Goal: Information Seeking & Learning: Learn about a topic

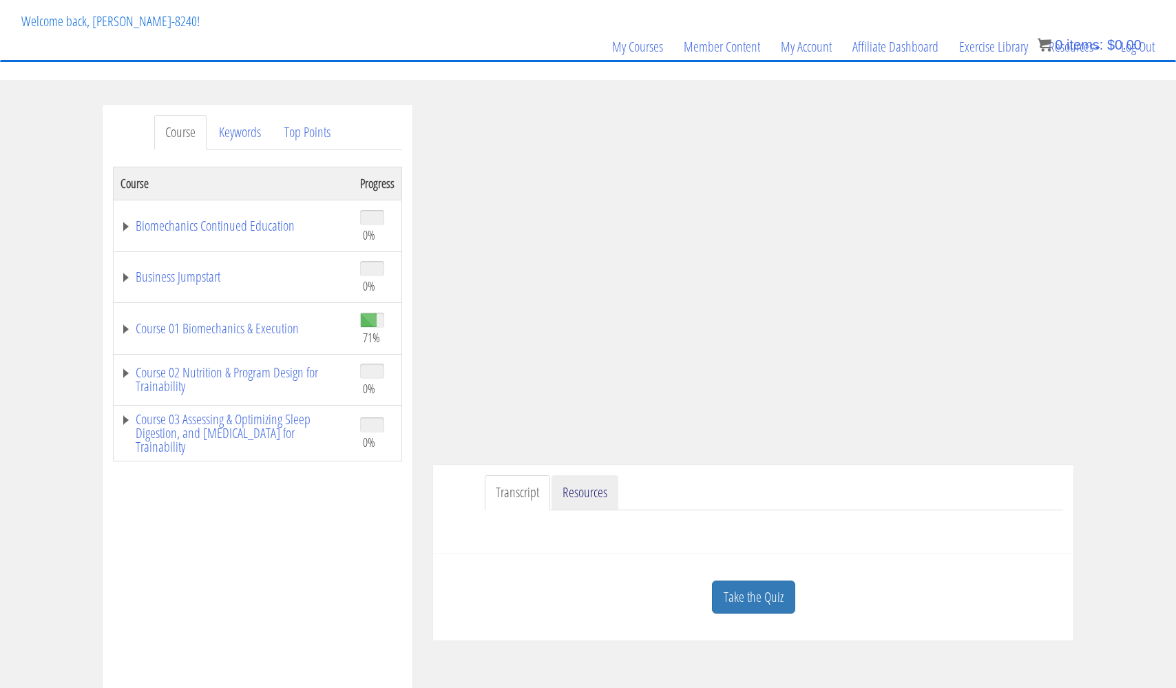
click at [597, 488] on link "Resources" at bounding box center [584, 492] width 67 height 35
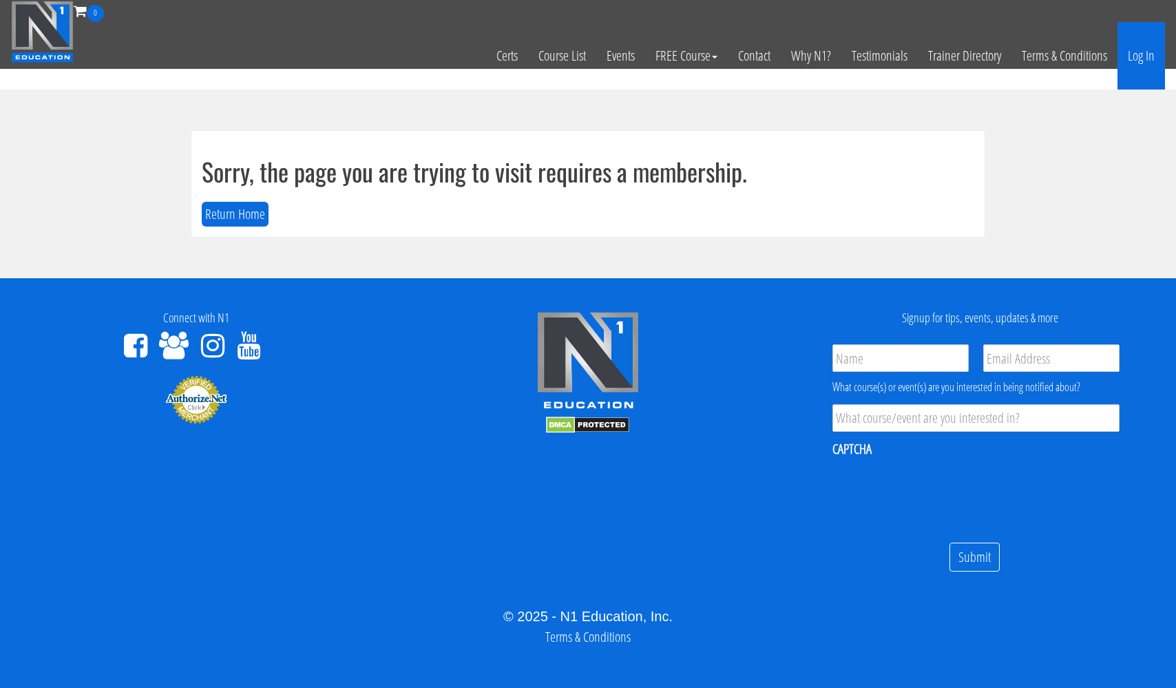
click at [1140, 54] on link "Log In" at bounding box center [1140, 55] width 47 height 67
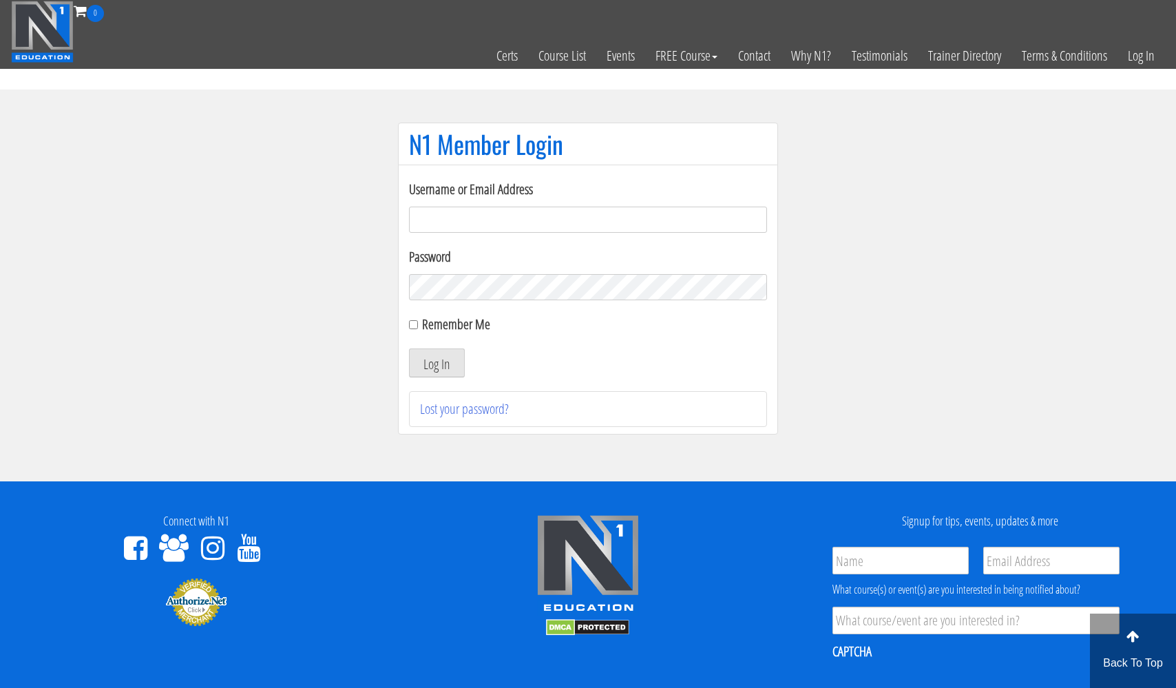
type input "usmcfit93@gmail.com"
click at [436, 363] on button "Log In" at bounding box center [437, 362] width 56 height 29
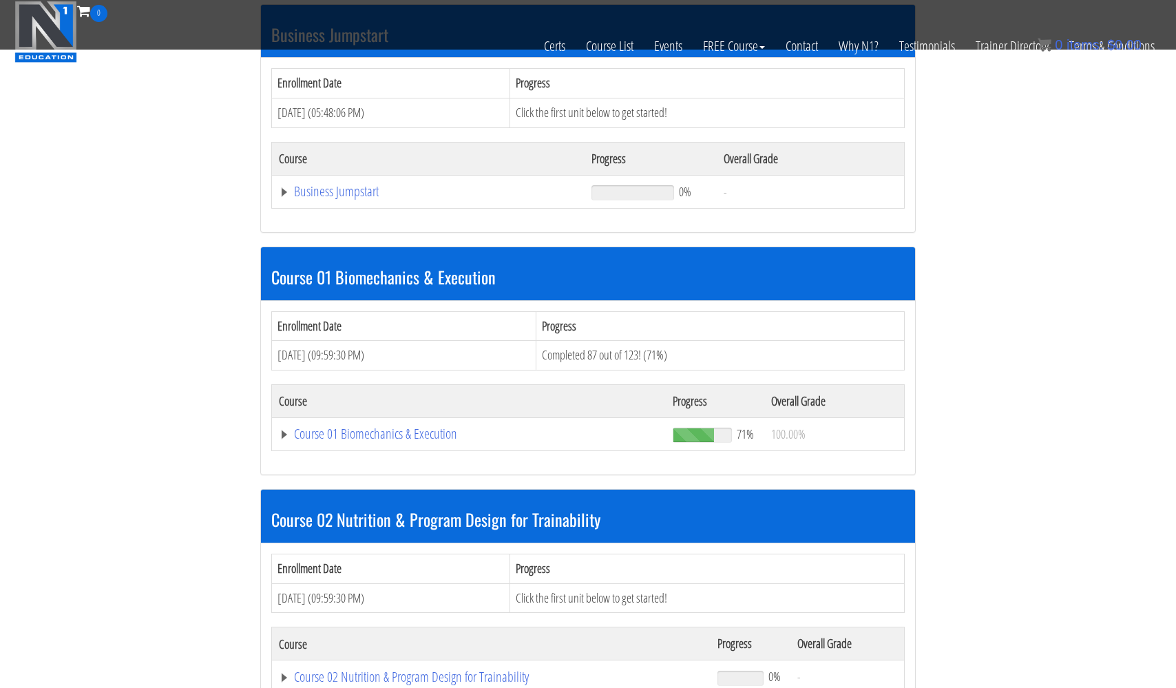
scroll to position [441, 0]
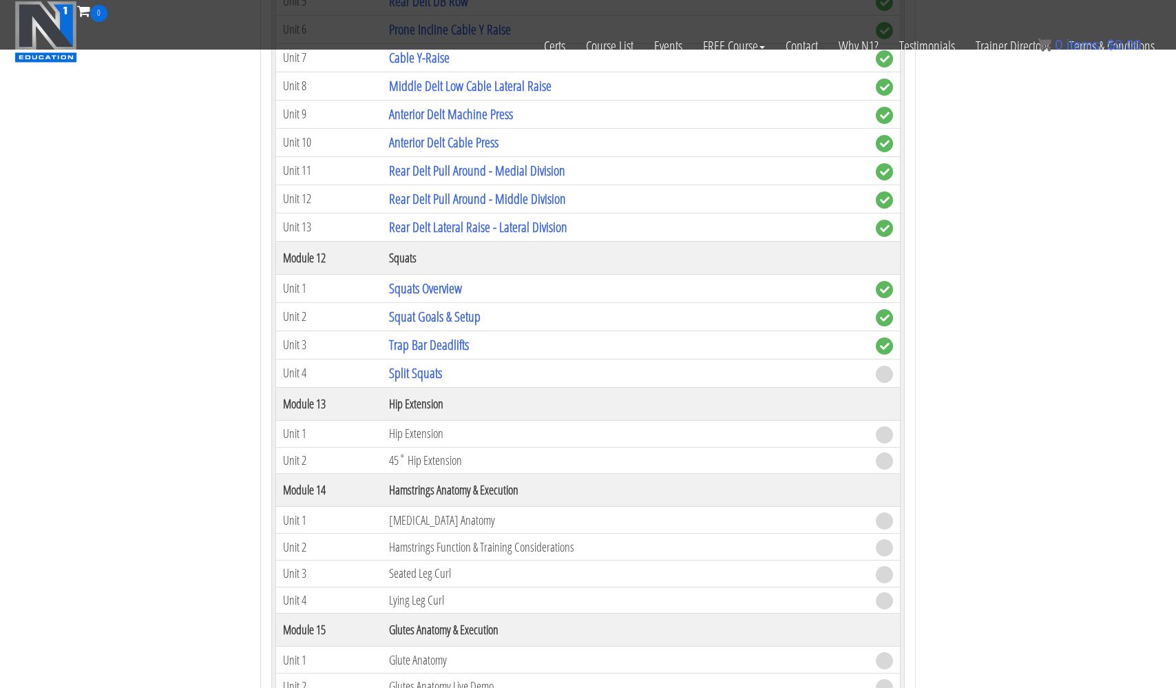
scroll to position [3500, 0]
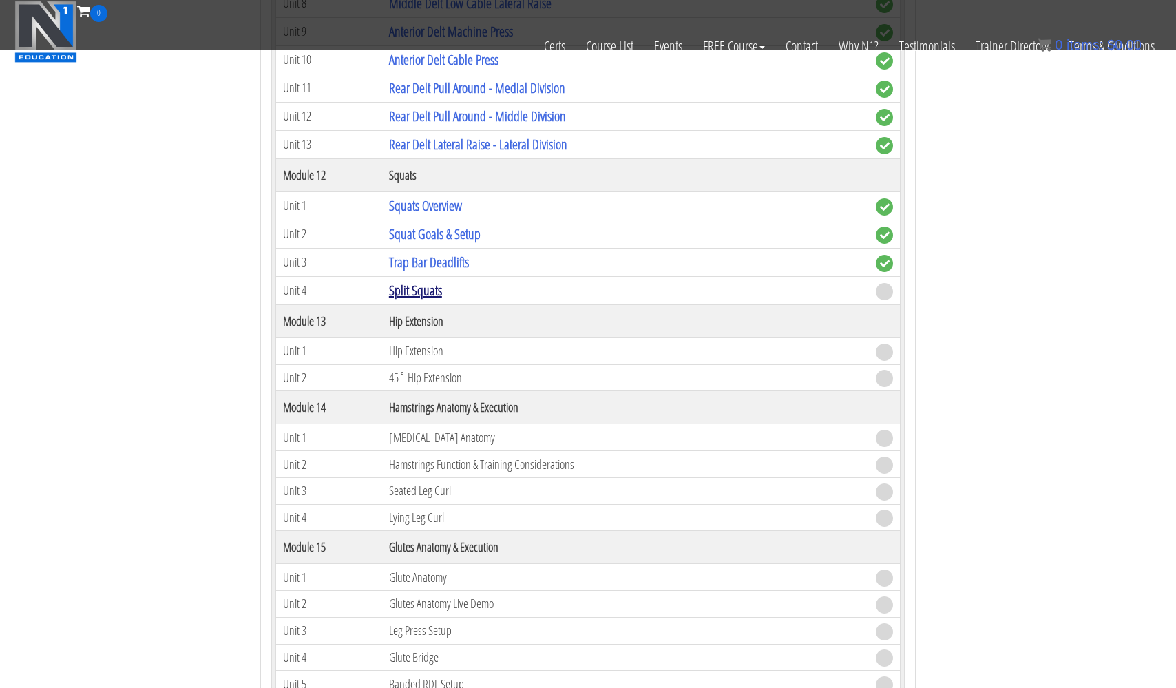
click at [424, 288] on link "Split Squats" at bounding box center [415, 290] width 53 height 19
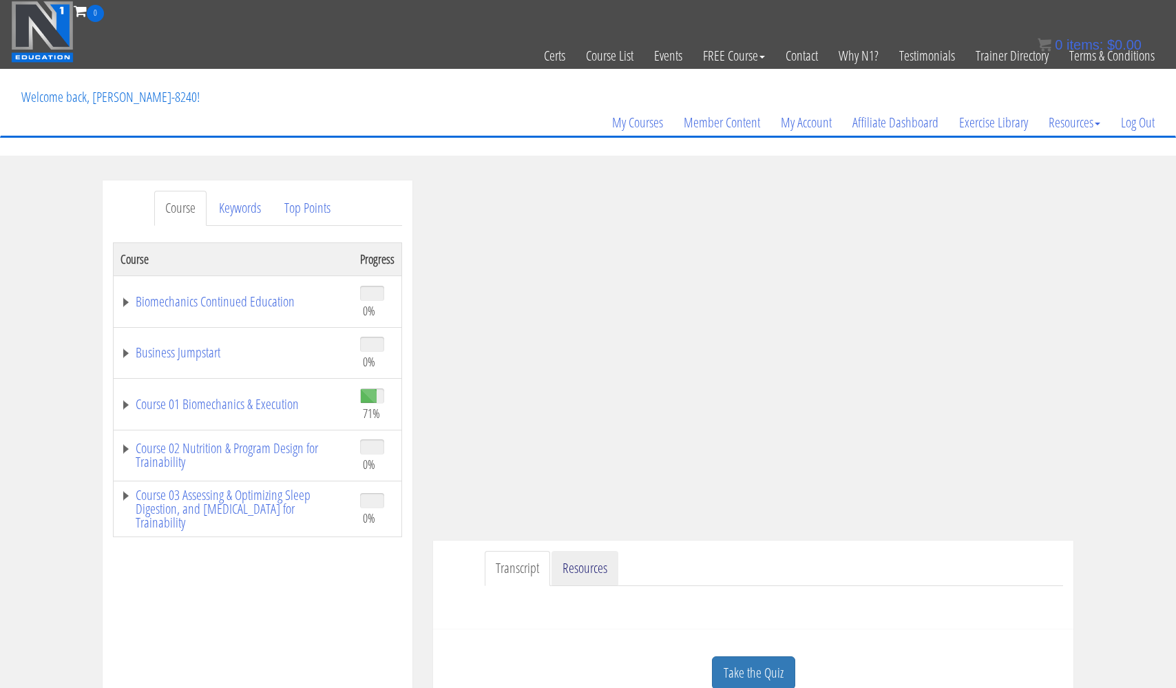
click at [591, 571] on link "Resources" at bounding box center [584, 568] width 67 height 35
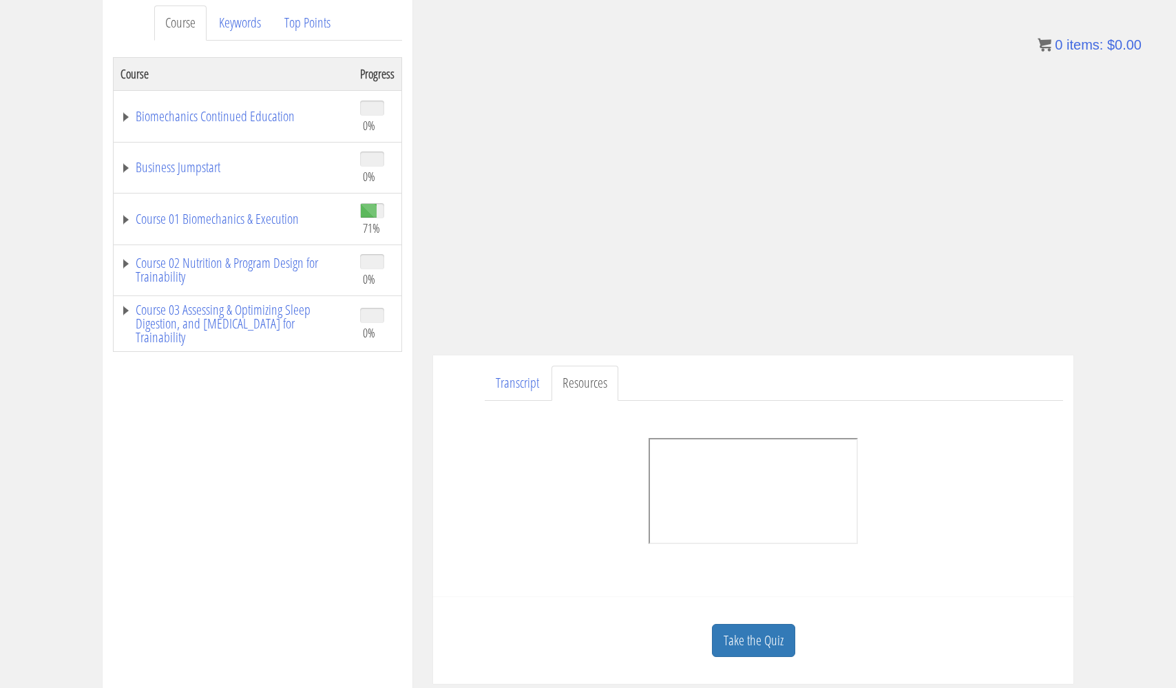
scroll to position [187, 0]
click at [764, 638] on link "Take the Quiz" at bounding box center [753, 639] width 83 height 34
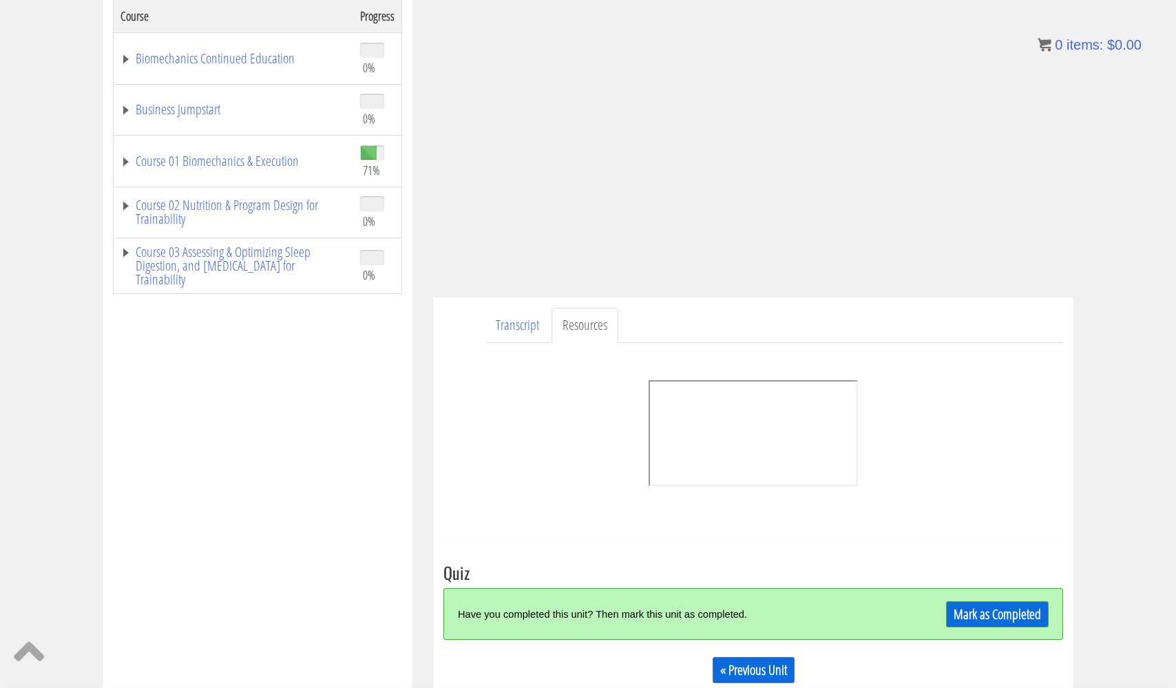
scroll to position [249, 0]
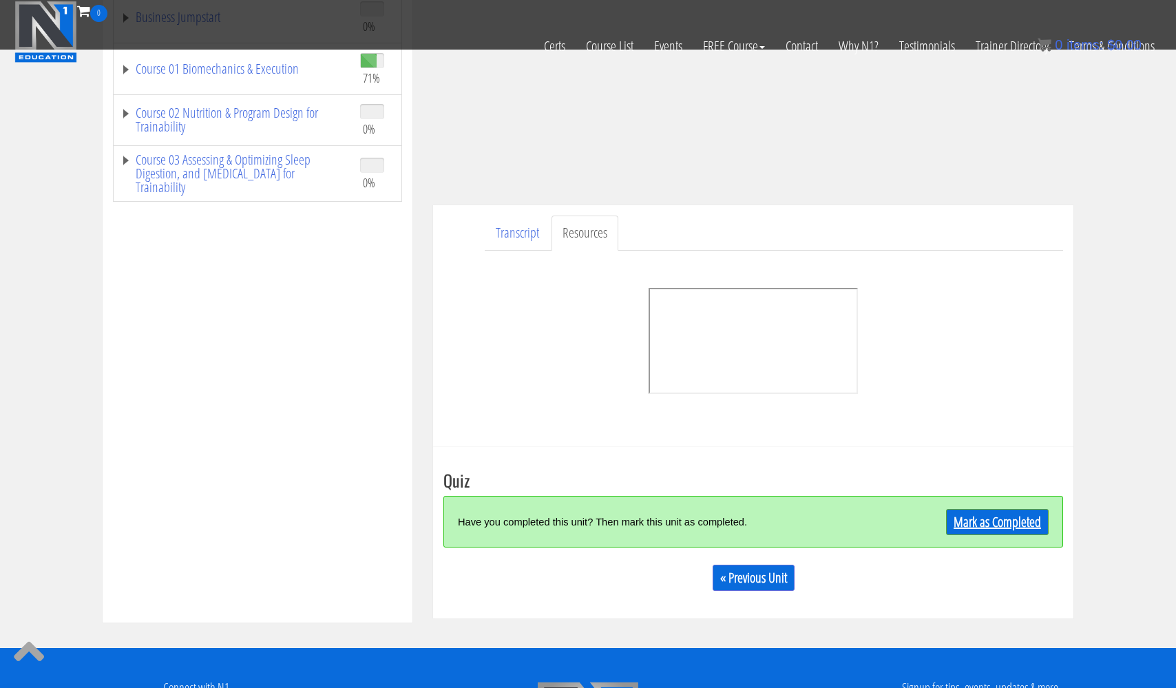
click at [991, 525] on link "Mark as Completed" at bounding box center [997, 522] width 103 height 26
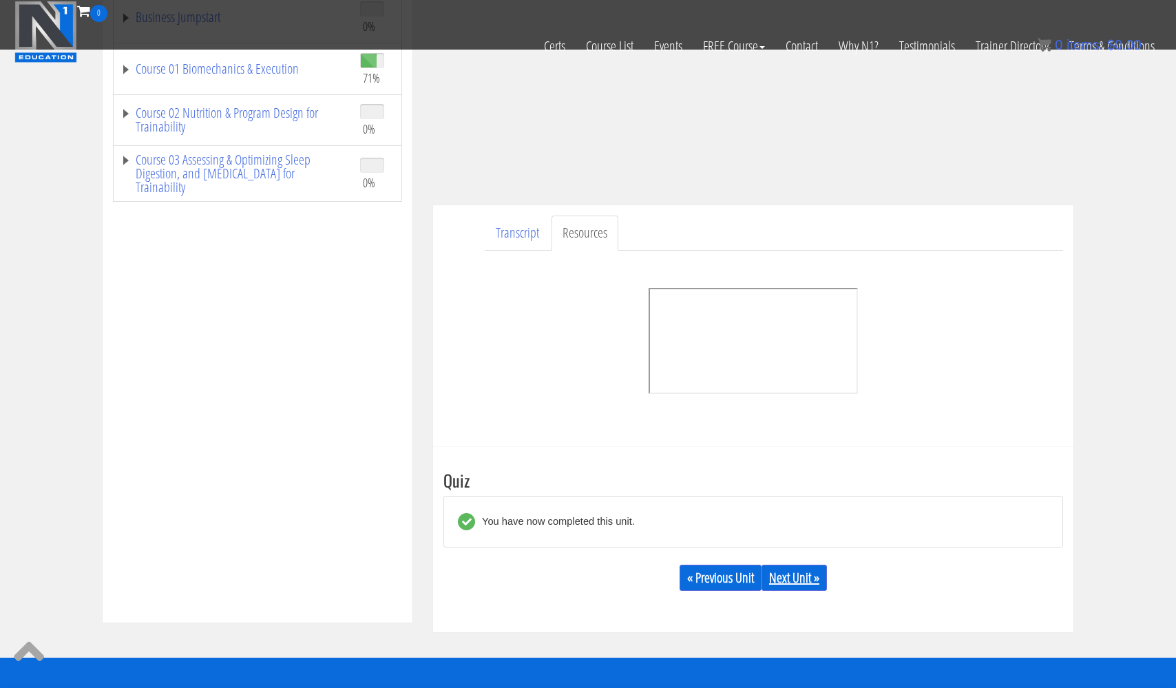
click at [812, 581] on link "Next Unit »" at bounding box center [793, 577] width 65 height 26
